Goal: Information Seeking & Learning: Learn about a topic

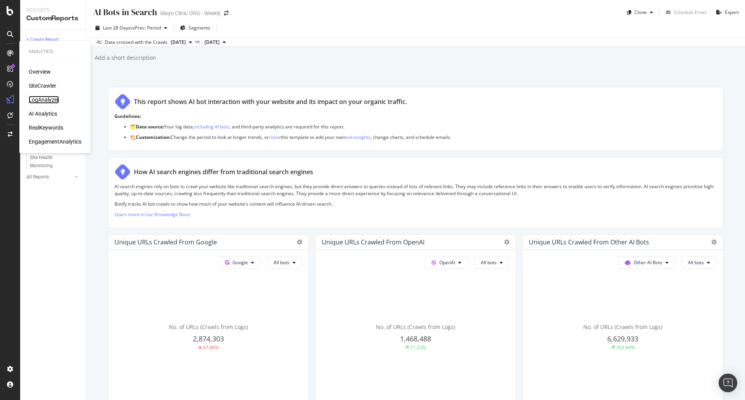
click at [43, 96] on div "LogAnalyzer" at bounding box center [44, 100] width 30 height 8
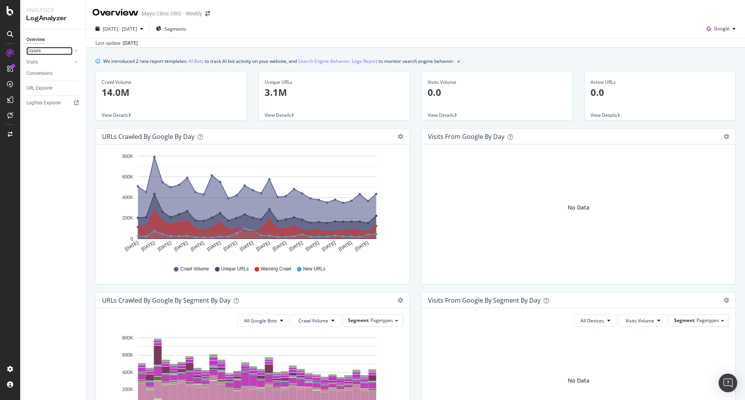
click at [43, 49] on link "Crawls" at bounding box center [49, 51] width 46 height 8
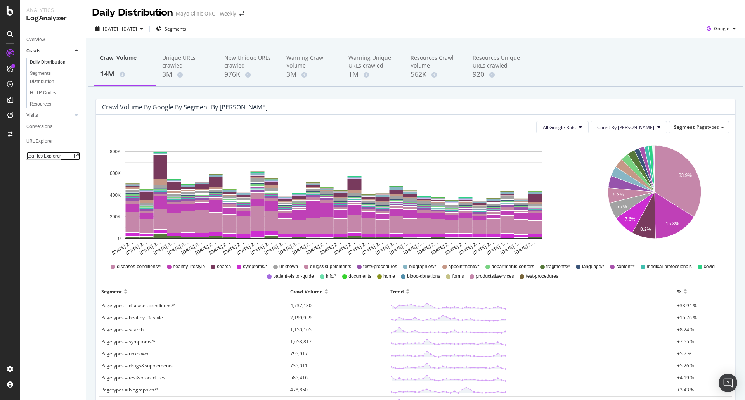
click at [45, 156] on div "Logfiles Explorer" at bounding box center [43, 156] width 35 height 8
click at [35, 138] on div "URL Explorer" at bounding box center [39, 141] width 26 height 8
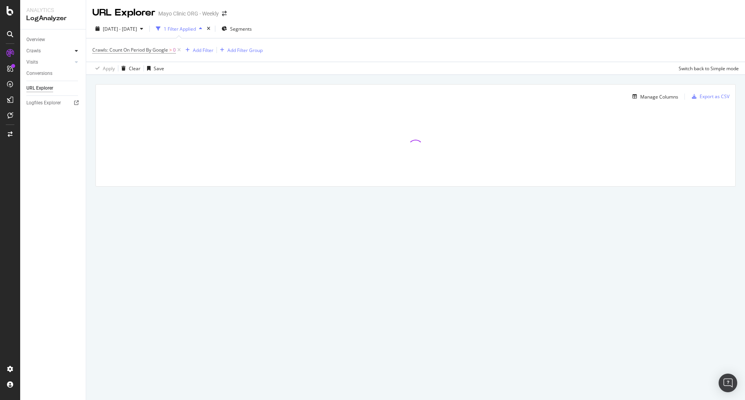
click at [75, 51] on icon at bounding box center [76, 51] width 3 height 5
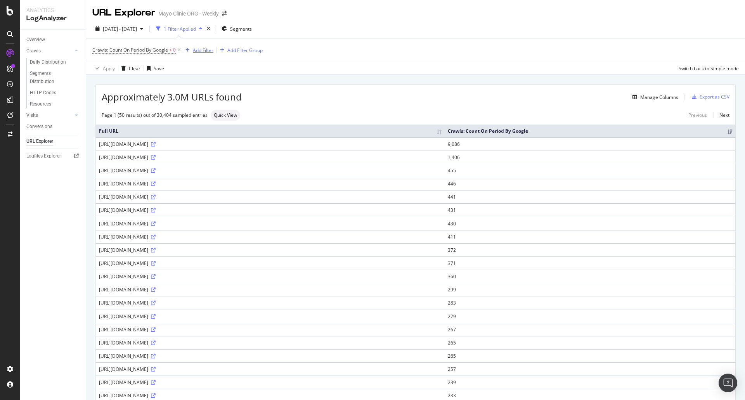
click at [206, 50] on div "Add Filter" at bounding box center [203, 50] width 21 height 7
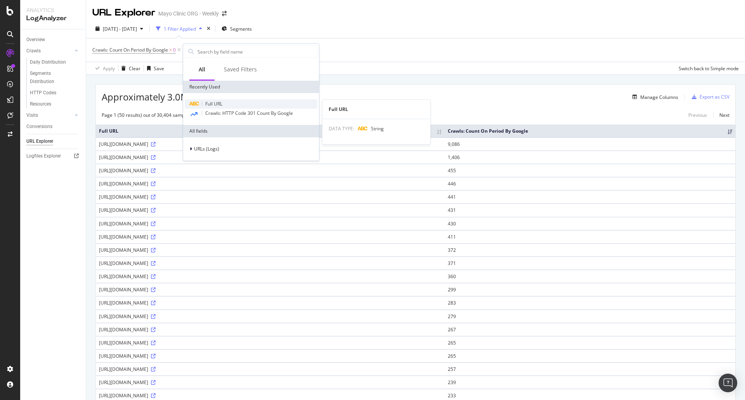
click at [212, 102] on span "Full URL" at bounding box center [213, 104] width 17 height 7
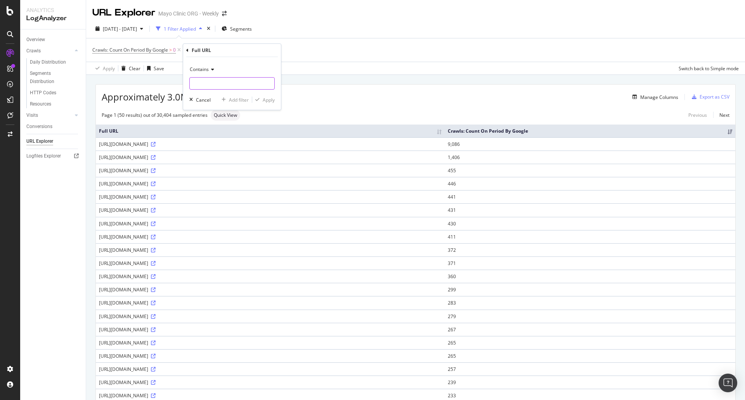
click at [213, 83] on input "text" at bounding box center [232, 83] width 85 height 12
paste input "/content/mayoclinic/*"
type input "/content/mayoclinic/"
click at [267, 99] on div "Apply" at bounding box center [269, 100] width 12 height 7
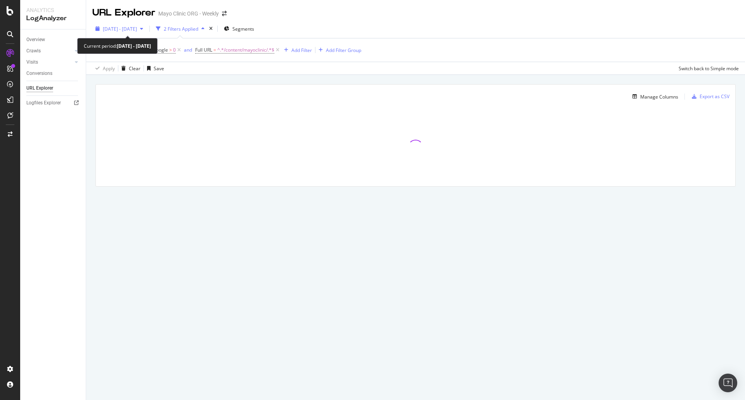
click at [137, 28] on span "[DATE] - [DATE]" at bounding box center [120, 29] width 34 height 7
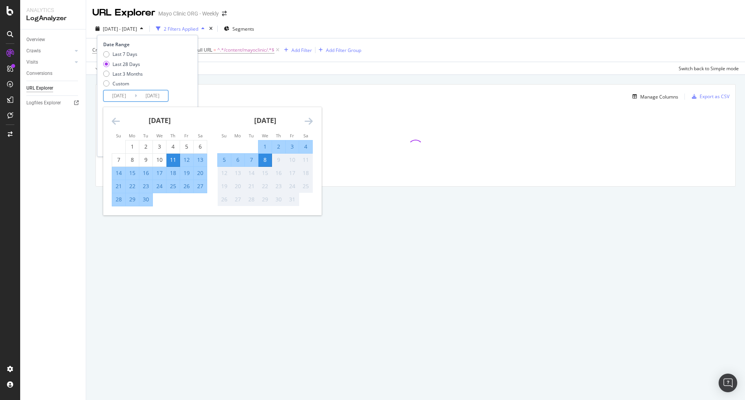
click at [120, 96] on input "[DATE]" at bounding box center [119, 95] width 31 height 11
click at [114, 120] on icon "Move backward to switch to the previous month." at bounding box center [116, 120] width 8 height 9
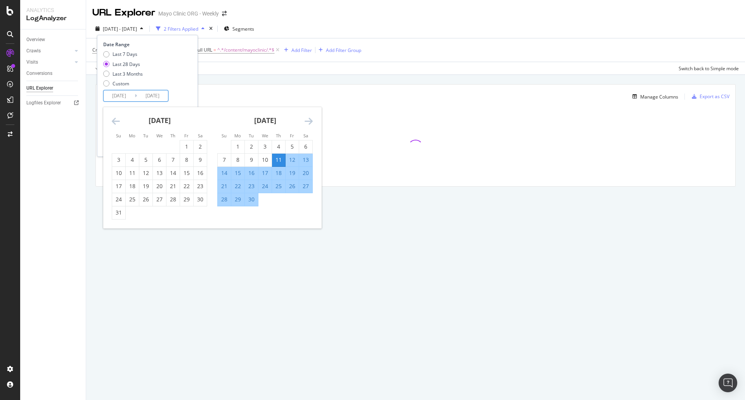
click at [114, 120] on icon "Move backward to switch to the previous month." at bounding box center [116, 120] width 8 height 9
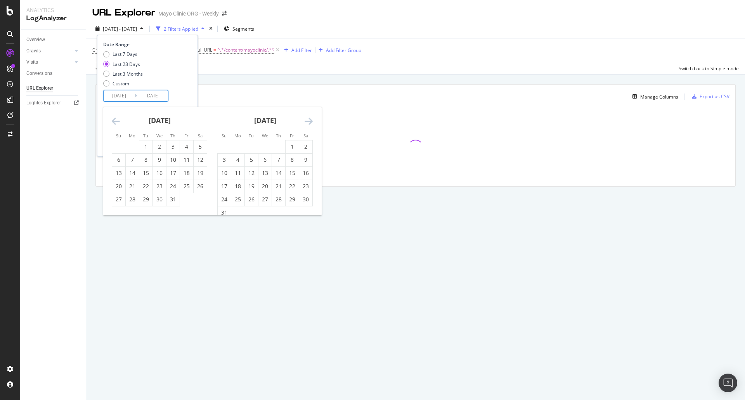
click at [115, 120] on icon "Move backward to switch to the previous month." at bounding box center [116, 120] width 8 height 9
click at [116, 120] on icon "Move backward to switch to the previous month." at bounding box center [116, 120] width 8 height 9
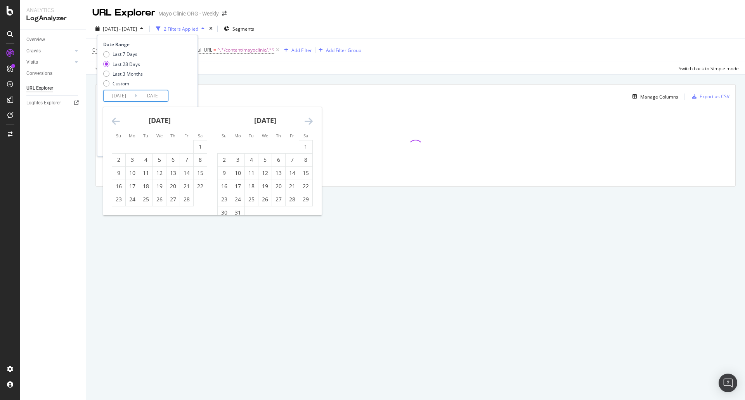
click at [116, 120] on icon "Move backward to switch to the previous month." at bounding box center [116, 120] width 8 height 9
click at [117, 120] on icon "Move backward to switch to the previous month." at bounding box center [116, 120] width 8 height 9
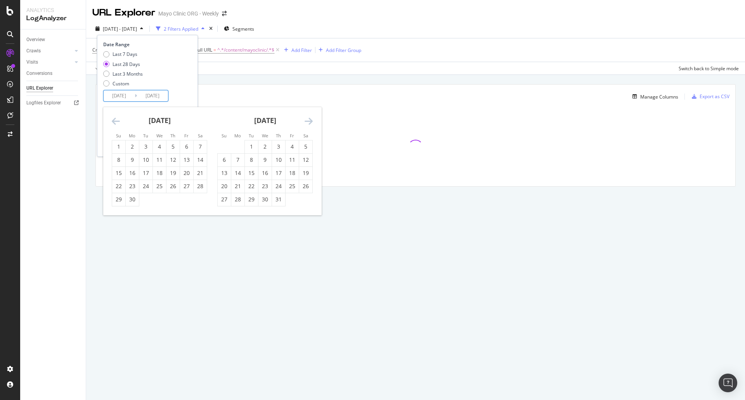
click at [117, 120] on icon "Move backward to switch to the previous month." at bounding box center [116, 120] width 8 height 9
click at [118, 120] on icon "Move backward to switch to the previous month." at bounding box center [116, 120] width 8 height 9
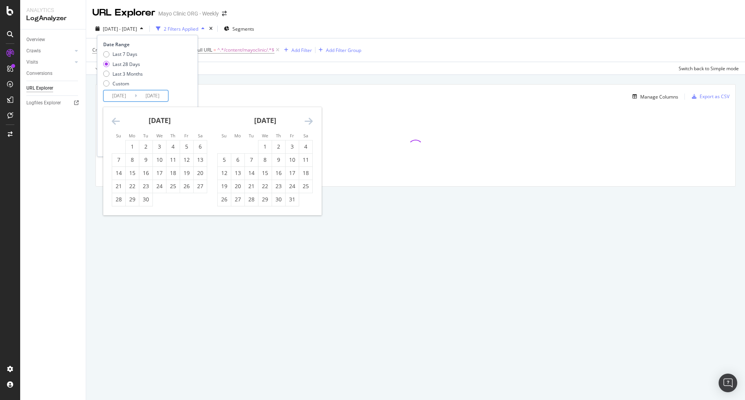
click at [118, 120] on icon "Move backward to switch to the previous month." at bounding box center [116, 120] width 8 height 9
click at [118, 121] on icon "Move backward to switch to the previous month." at bounding box center [116, 120] width 8 height 9
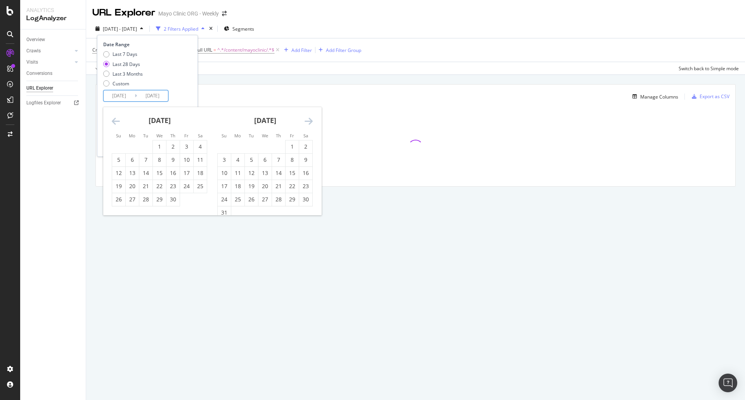
click at [118, 121] on icon "Move backward to switch to the previous month." at bounding box center [116, 120] width 8 height 9
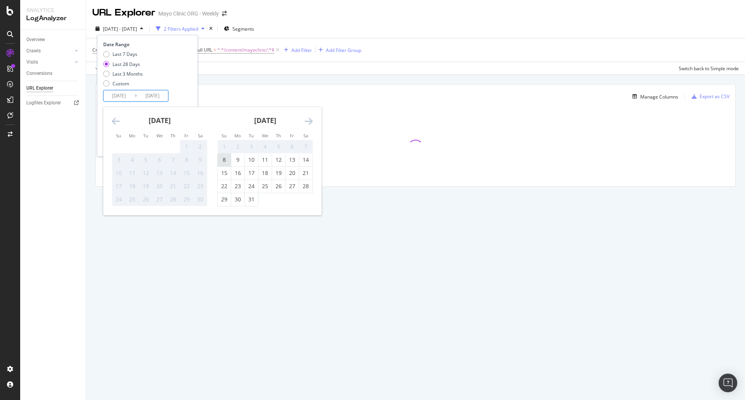
click at [223, 159] on div "8" at bounding box center [224, 160] width 13 height 8
type input "[DATE]"
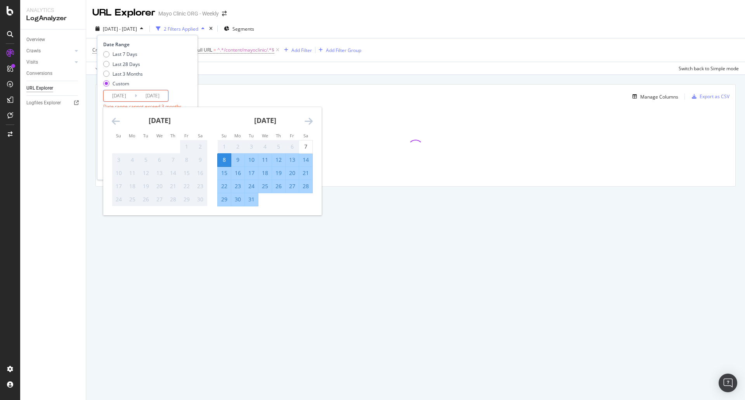
drag, startPoint x: 311, startPoint y: 117, endPoint x: 314, endPoint y: 121, distance: 4.2
click at [313, 120] on div "[DATE] 1 2 3 4 5 6 7 8 9 10 11 12 13 14 15 16 17 18 19 20 21 22 23 24 25 26 27 …" at bounding box center [212, 161] width 218 height 108
click at [314, 121] on div "[DATE] 1 2 3 4 5 6 7 8 9 10 11 12 13 14 15 16 17 18 19 20 21 22 23 24 25 26 27 …" at bounding box center [265, 156] width 106 height 99
click at [311, 120] on icon "Move forward to switch to the next month." at bounding box center [309, 120] width 8 height 9
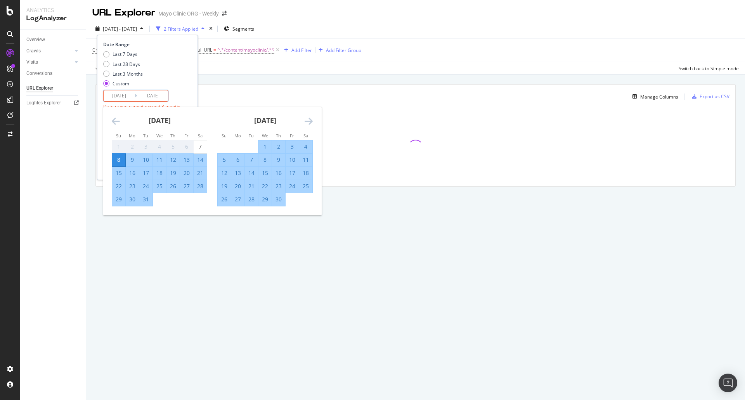
click at [310, 120] on icon "Move forward to switch to the next month." at bounding box center [309, 120] width 8 height 9
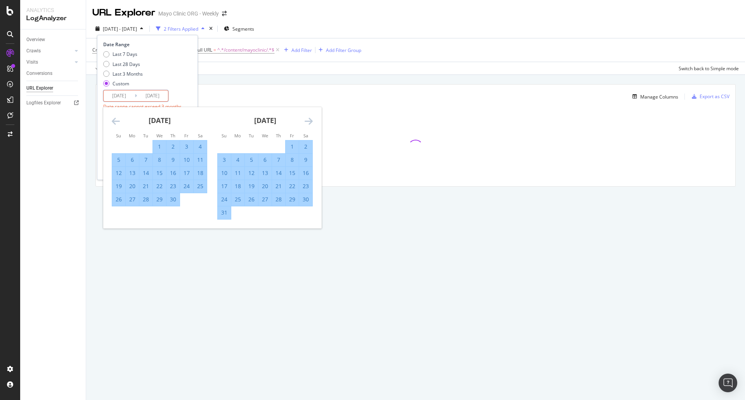
click at [224, 212] on div "31" at bounding box center [224, 213] width 13 height 8
type input "[DATE]"
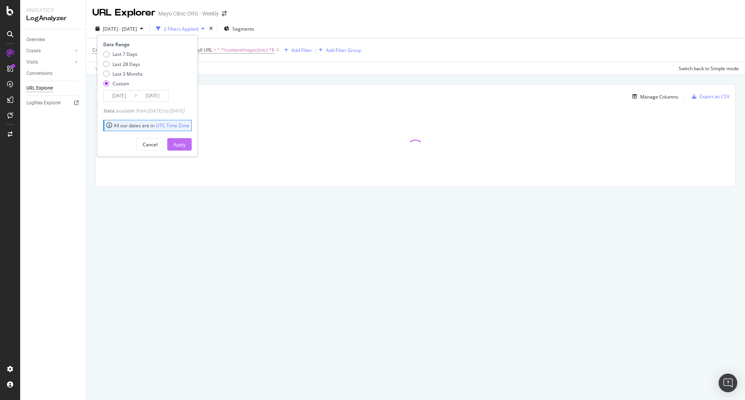
click at [186, 145] on div "Apply" at bounding box center [179, 144] width 12 height 7
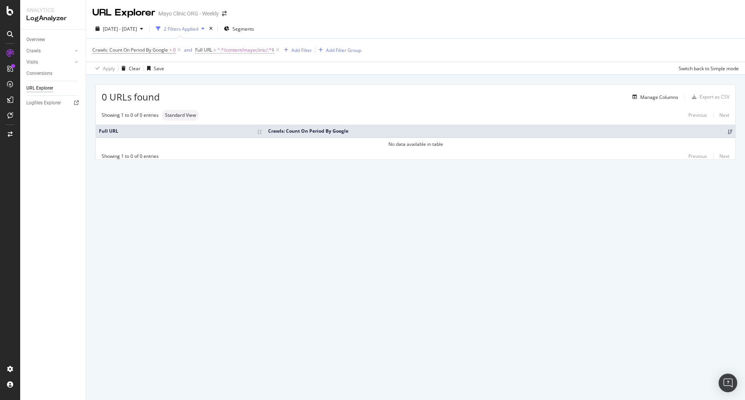
click at [232, 49] on span "^.*/content/mayoclinic/.*$" at bounding box center [245, 50] width 57 height 11
